Goal: Information Seeking & Learning: Learn about a topic

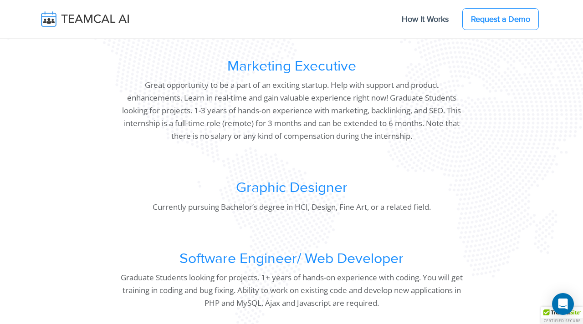
scroll to position [611, 0]
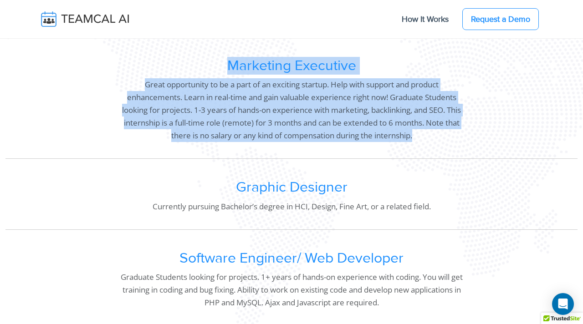
drag, startPoint x: 218, startPoint y: 62, endPoint x: 438, endPoint y: 147, distance: 236.0
click at [438, 147] on div "Marketing Executive Great opportunity to be a part of an exciting startup. Help…" at bounding box center [291, 103] width 343 height 92
copy div "Marketing Executive Great opportunity to be a part of an exciting startup. Help…"
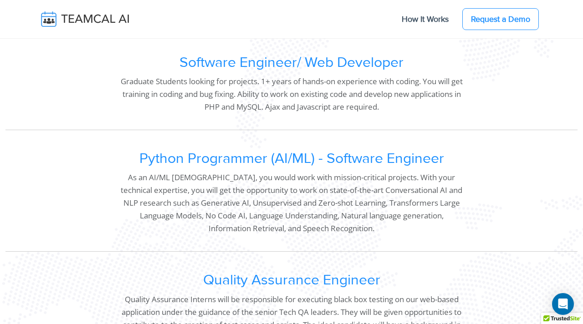
scroll to position [807, 0]
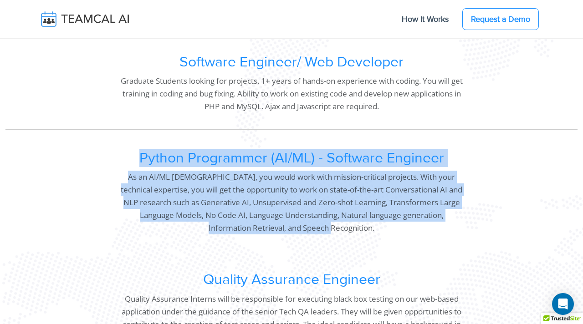
drag, startPoint x: 380, startPoint y: 244, endPoint x: 139, endPoint y: 160, distance: 254.9
click at [139, 160] on div "Python Programmer (AI/ML) - Software Engineer As an AI/ML intern, you would wor…" at bounding box center [291, 195] width 572 height 112
copy div "Python Programmer (AI/ML) - Software Engineer As an AI/ML intern, you would wor…"
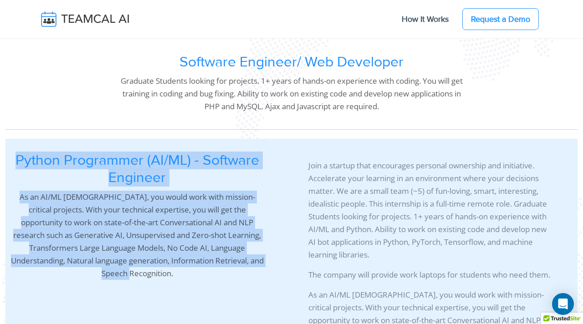
click at [139, 135] on div "Why Should You Join Our Team? Teamcal AI is a startup that encourages personal …" at bounding box center [291, 243] width 572 height 2100
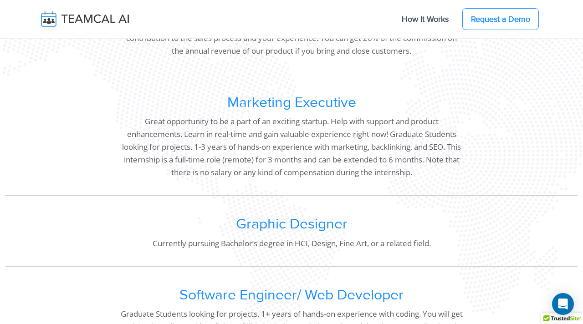
scroll to position [568, 0]
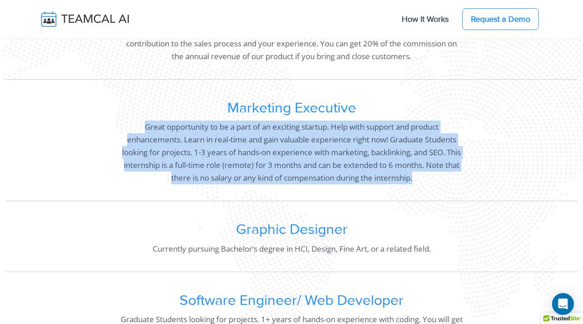
drag, startPoint x: 141, startPoint y: 118, endPoint x: 509, endPoint y: 180, distance: 372.8
click at [510, 180] on div "Marketing Executive Great opportunity to be a part of an exciting startup. Help…" at bounding box center [291, 145] width 572 height 112
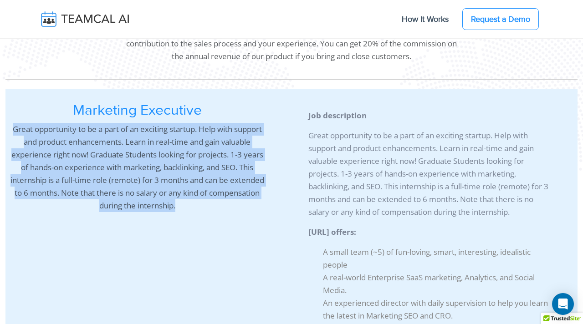
copy p "Great opportunity to be a part of an exciting startup. Help with support and pr…"
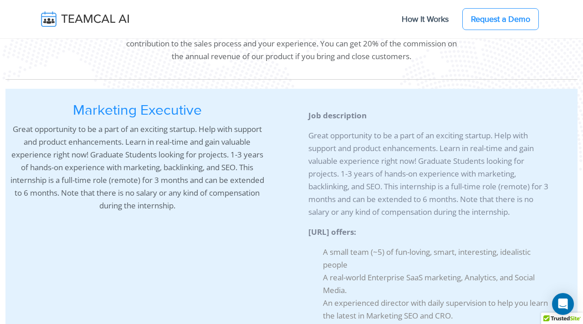
click at [272, 68] on div "Sales Executive (Sales Development Representative) We are looking for a Tech Sa…" at bounding box center [291, 10] width 343 height 117
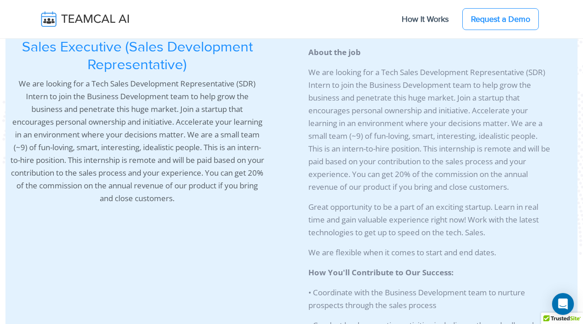
scroll to position [482, 0]
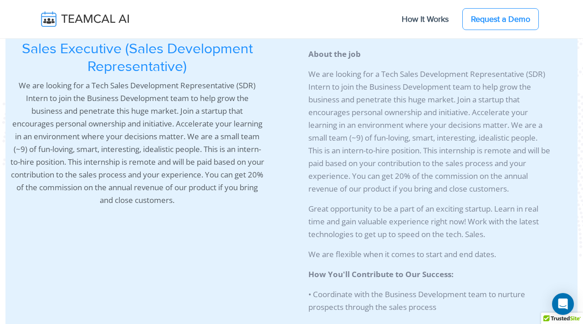
click at [188, 159] on p "We are looking for a Tech Sales Development Representative (SDR) Intern to join…" at bounding box center [137, 142] width 254 height 127
copy p "remote"
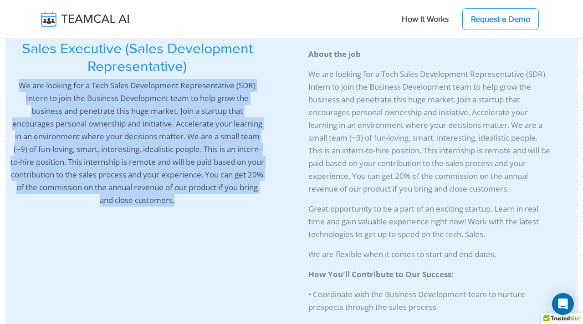
copy div "We are looking for a Tech Sales Development Representative (SDR) Intern to join…"
click at [395, 131] on p "We are looking for a Tech Sales Development Representative (SDR) Intern to join…" at bounding box center [429, 131] width 243 height 127
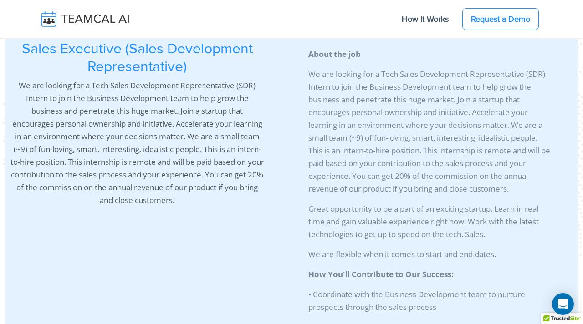
click at [395, 131] on p "We are looking for a Tech Sales Development Representative (SDR) Intern to join…" at bounding box center [429, 131] width 243 height 127
copy p "environment"
click at [395, 131] on p "We are looking for a Tech Sales Development Representative (SDR) Intern to join…" at bounding box center [429, 131] width 243 height 127
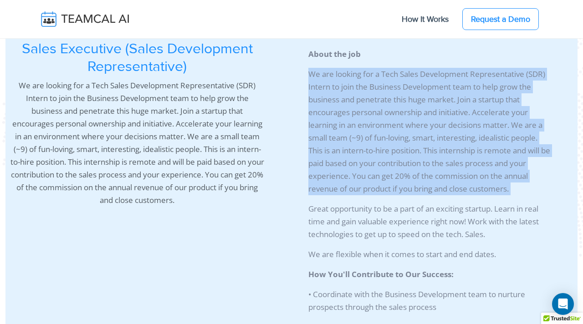
copy div "We are looking for a Tech Sales Development Representative (SDR) Intern to join…"
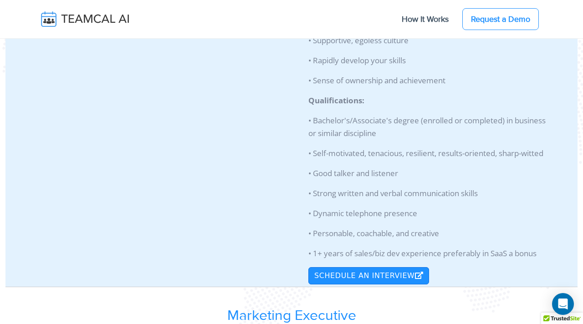
scroll to position [1075, 0]
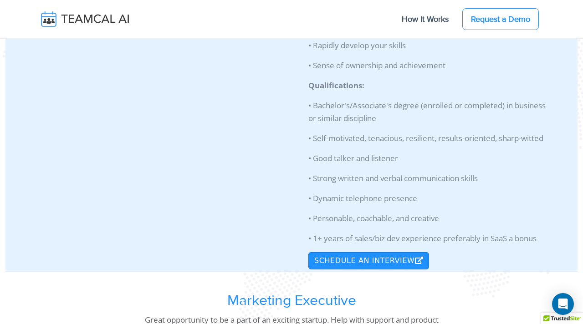
click at [542, 234] on p "• 1+ years of sales/biz dev experience preferably in SaaS a bonus" at bounding box center [429, 238] width 243 height 13
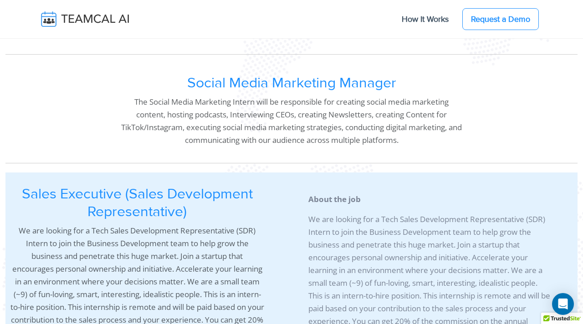
scroll to position [326, 0]
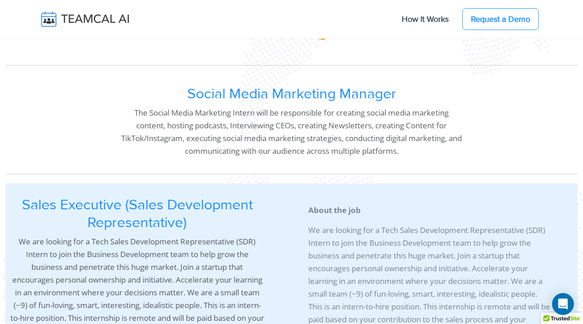
click at [219, 204] on h2 "Sales Executive (Sales Development Representative)" at bounding box center [137, 214] width 254 height 35
click at [314, 90] on h2 "Social Media Marketing Manager" at bounding box center [291, 94] width 343 height 17
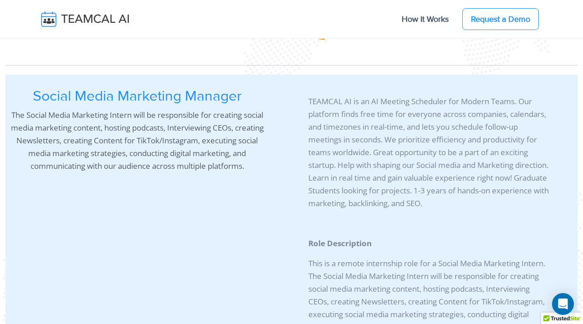
click at [199, 143] on p "The Social Media Marketing Intern will be responsible for creating social media…" at bounding box center [137, 141] width 254 height 64
copy p "Instagram"
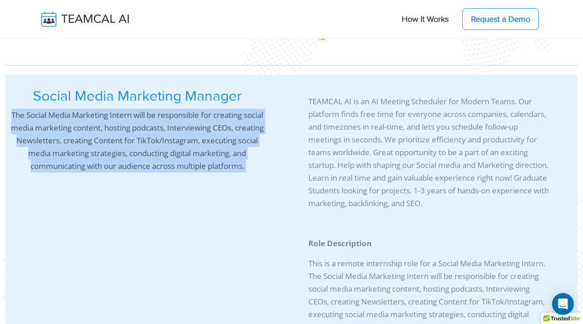
copy div "The Social Media Marketing Intern will be responsible for creating social media…"
click at [422, 190] on p "TEAMCAL AI is an AI Meeting Scheduler for Modern Teams. Our platform finds free…" at bounding box center [429, 152] width 243 height 115
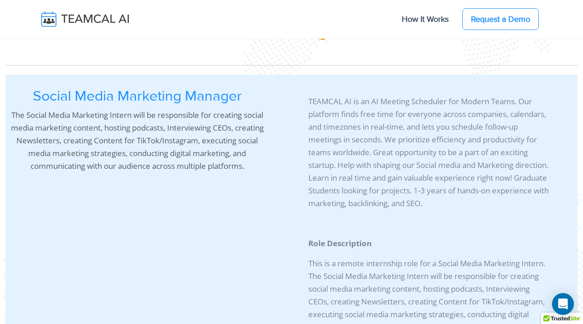
click at [422, 190] on p "TEAMCAL AI is an AI Meeting Scheduler for Modern Teams. Our platform finds free…" at bounding box center [429, 152] width 243 height 115
copy p
click at [422, 190] on p "TEAMCAL AI is an AI Meeting Scheduler for Modern Teams. Our platform finds free…" at bounding box center [429, 152] width 243 height 115
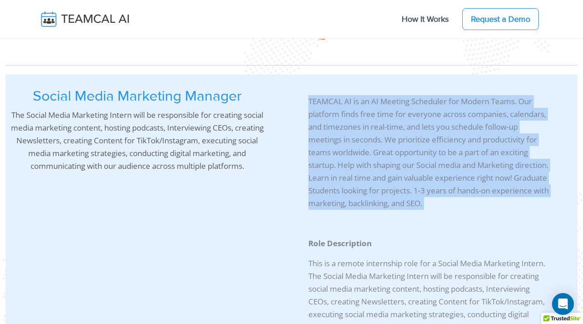
copy div "TEAMCAL AI is an AI Meeting Scheduler for Modern Teams. Our platform finds free…"
click at [454, 240] on p "Role Description" at bounding box center [429, 243] width 243 height 13
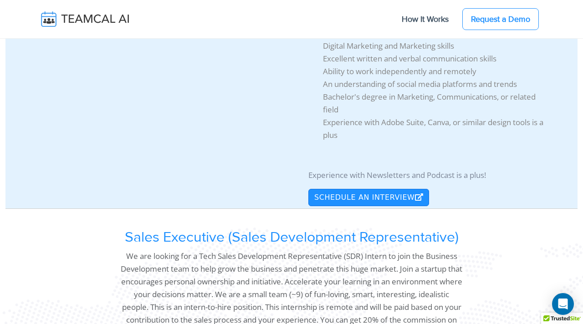
scroll to position [760, 0]
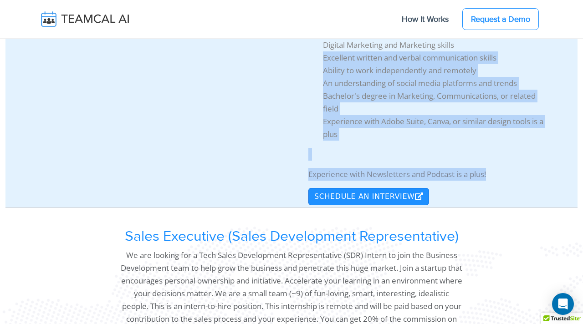
drag, startPoint x: 512, startPoint y: 187, endPoint x: 323, endPoint y: 69, distance: 222.9
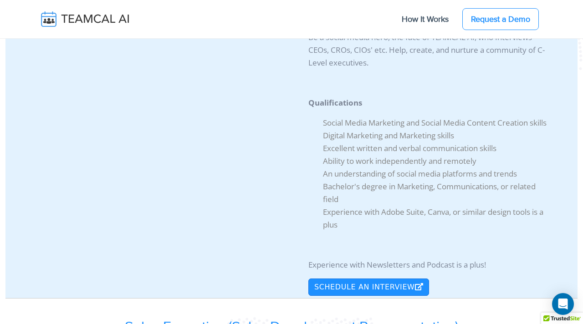
scroll to position [665, 0]
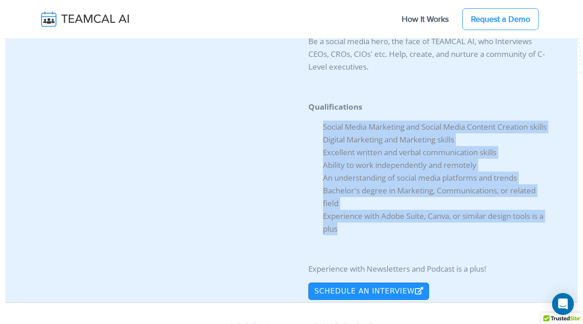
drag, startPoint x: 365, startPoint y: 245, endPoint x: 320, endPoint y: 130, distance: 123.5
click at [320, 130] on ul "Social Media Marketing and Social Media Content Creation skills Digital Marketi…" at bounding box center [429, 178] width 243 height 115
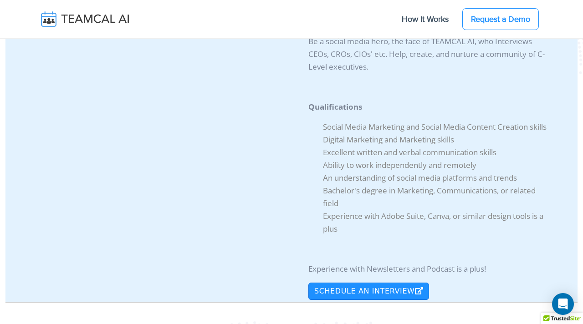
click at [265, 142] on div "TEAMCAL AI is an AI Meeting Scheduler for Modern Teams. Our platform finds free…" at bounding box center [407, 24] width 286 height 551
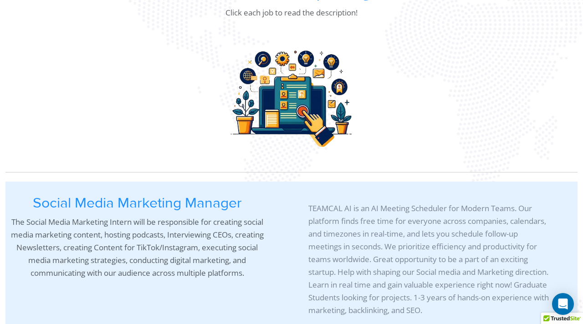
scroll to position [225, 0]
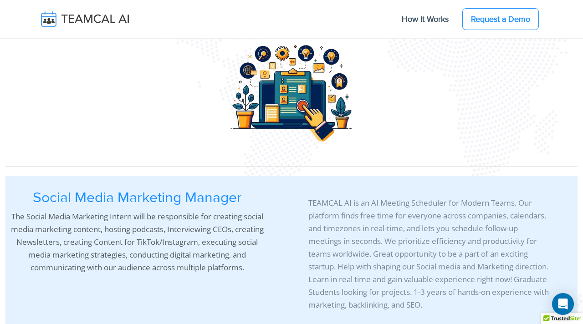
click at [181, 206] on h2 "Social Media Marketing Manager" at bounding box center [137, 197] width 254 height 17
click at [194, 202] on h2 "Social Media Marketing Manager" at bounding box center [137, 197] width 254 height 17
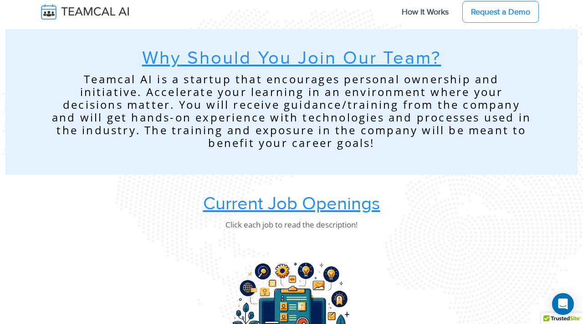
scroll to position [0, 0]
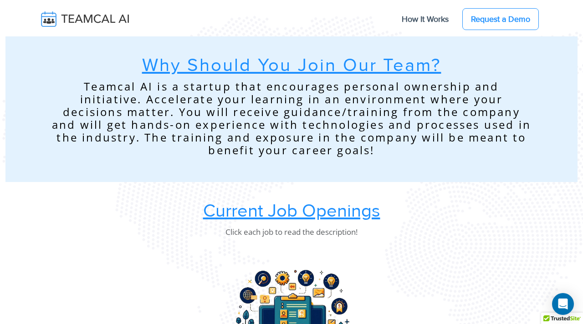
click at [104, 20] on img at bounding box center [91, 19] width 108 height 19
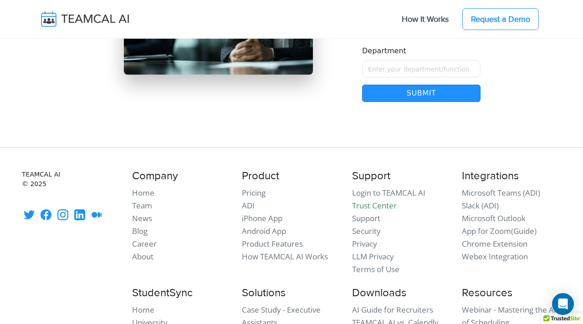
scroll to position [8011, 0]
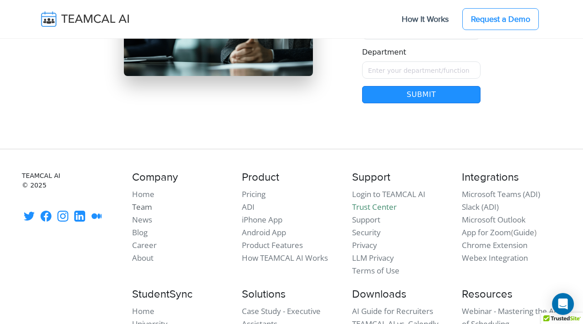
click at [140, 202] on link "Team" at bounding box center [142, 207] width 20 height 10
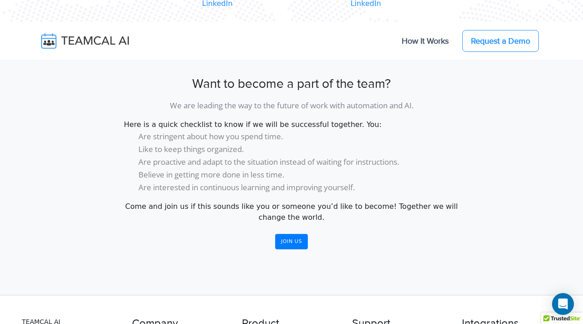
scroll to position [797, 0]
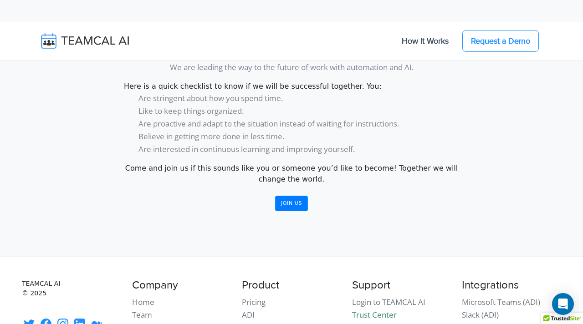
scroll to position [1239, 0]
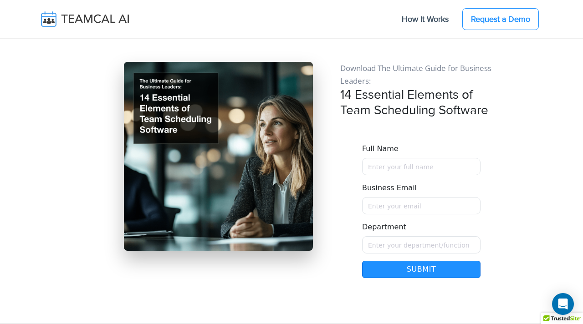
scroll to position [7832, 0]
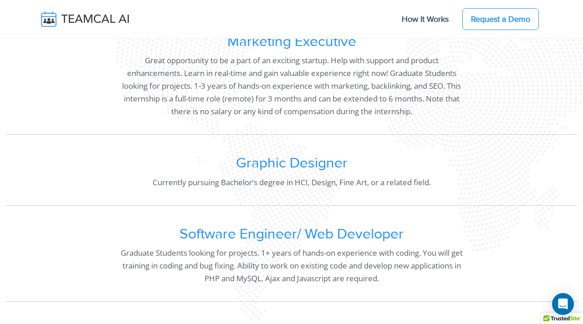
scroll to position [607, 0]
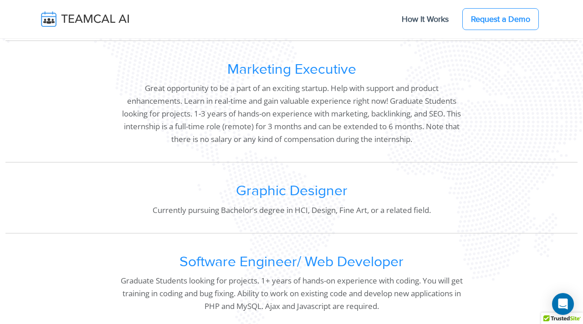
click at [277, 71] on h2 "Marketing Executive" at bounding box center [291, 69] width 343 height 17
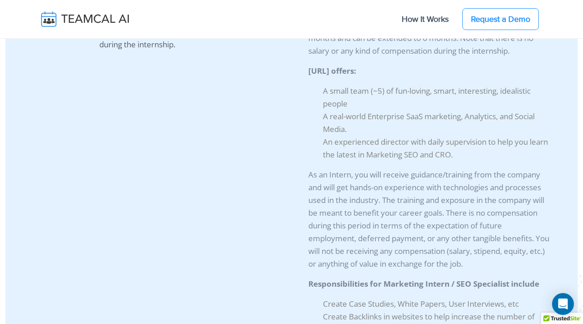
scroll to position [730, 0]
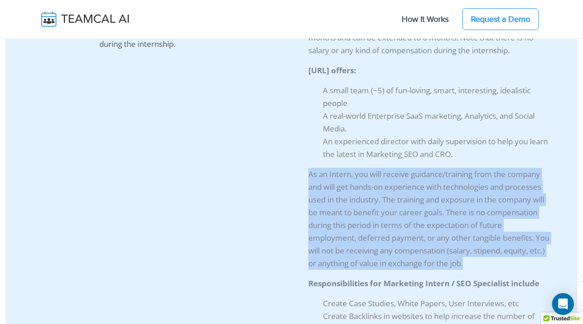
drag, startPoint x: 497, startPoint y: 264, endPoint x: 307, endPoint y: 177, distance: 208.7
click at [307, 177] on div "Job description Great opportunity to be a part of an exciting startup. Help wit…" at bounding box center [407, 259] width 286 height 638
copy p "As an Intern, you will receive guidance/training from the company and will get …"
click at [513, 264] on p "As an Intern, you will receive guidance/training from the company and will get …" at bounding box center [429, 219] width 243 height 102
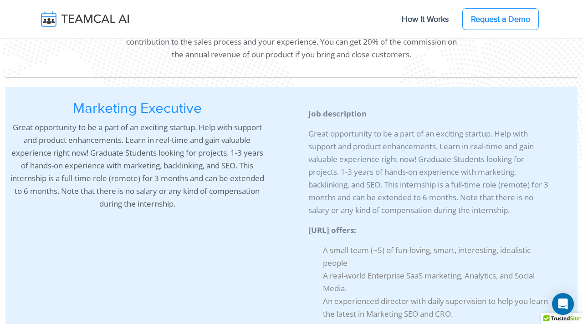
scroll to position [569, 0]
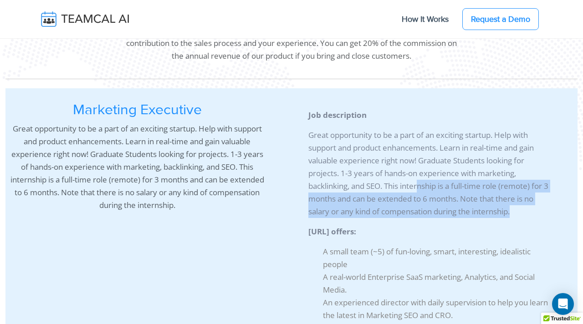
drag, startPoint x: 524, startPoint y: 223, endPoint x: 420, endPoint y: 192, distance: 109.0
copy div "nship is a full-time role (remote) for 3 months and can be extended to 6 months…"
click at [311, 152] on p "Great opportunity to be a part of an exciting startup. Help with support and pr…" at bounding box center [429, 173] width 243 height 89
drag, startPoint x: 522, startPoint y: 215, endPoint x: 385, endPoint y: 184, distance: 140.3
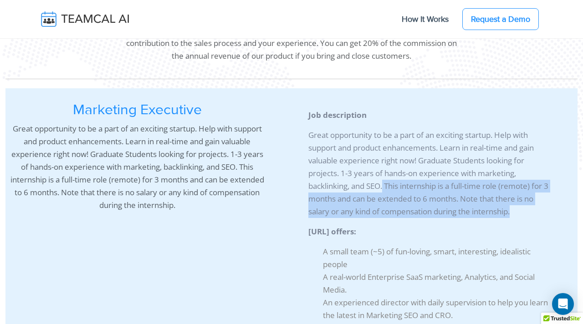
click at [385, 184] on p "Great opportunity to be a part of an exciting startup. Help with support and pr…" at bounding box center [429, 173] width 243 height 89
copy p "This internship is a full-time role (remote) for 3 months and can be extended t…"
click at [528, 212] on p "Great opportunity to be a part of an exciting startup. Help with support and pr…" at bounding box center [429, 173] width 243 height 89
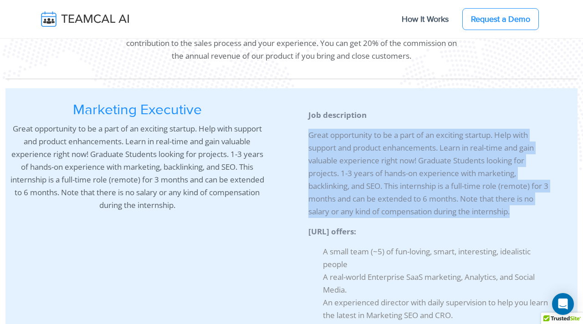
drag, startPoint x: 552, startPoint y: 222, endPoint x: 297, endPoint y: 138, distance: 267.8
copy div "Great opportunity to be a part of an exciting startup. Help with support and pr…"
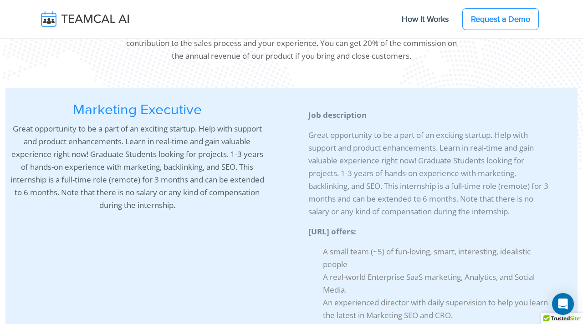
click at [383, 177] on p "Great opportunity to be a part of an exciting startup. Help with support and pr…" at bounding box center [429, 173] width 243 height 89
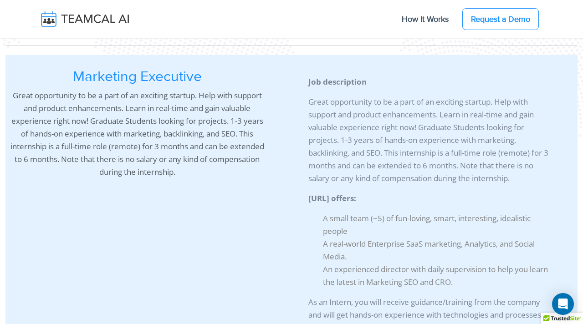
scroll to position [604, 0]
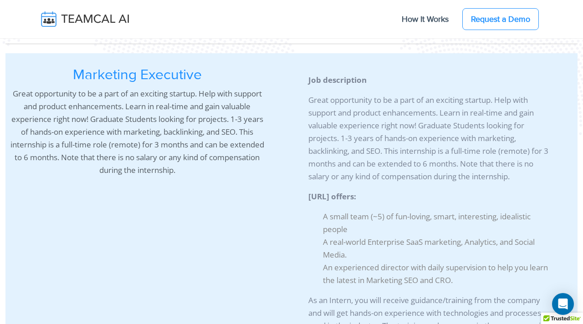
click at [372, 111] on p "Great opportunity to be a part of an exciting startup. Help with support and pr…" at bounding box center [429, 138] width 243 height 89
copy p "product"
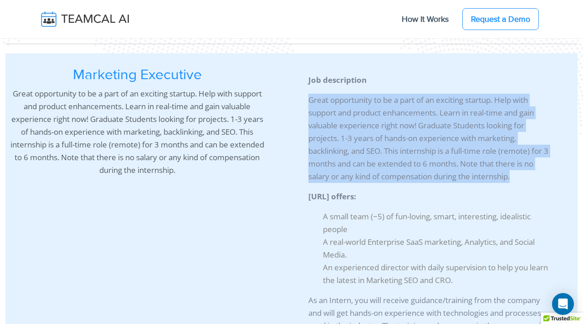
copy div "Great opportunity to be a part of an exciting startup. Help with support and pr…"
click at [360, 127] on p "Great opportunity to be a part of an exciting startup. Help with support and pr…" at bounding box center [429, 138] width 243 height 89
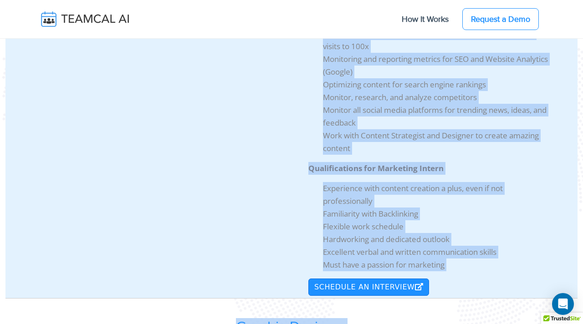
scroll to position [1027, 0]
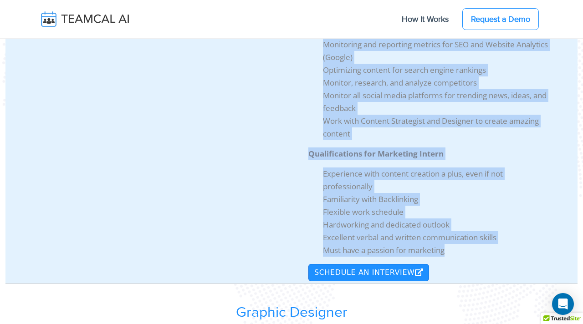
drag, startPoint x: 307, startPoint y: 77, endPoint x: 470, endPoint y: 253, distance: 239.6
copy div "Job description Great opportunity to be a part of an exciting startup. Help wit…"
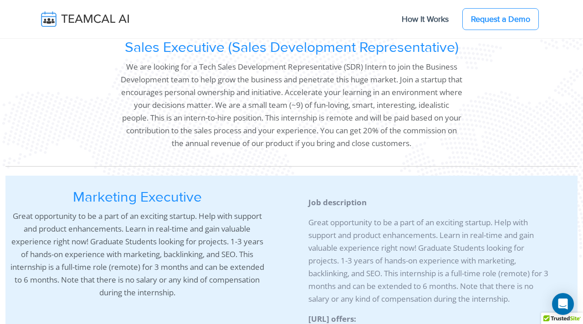
scroll to position [473, 0]
